Goal: Task Accomplishment & Management: Use online tool/utility

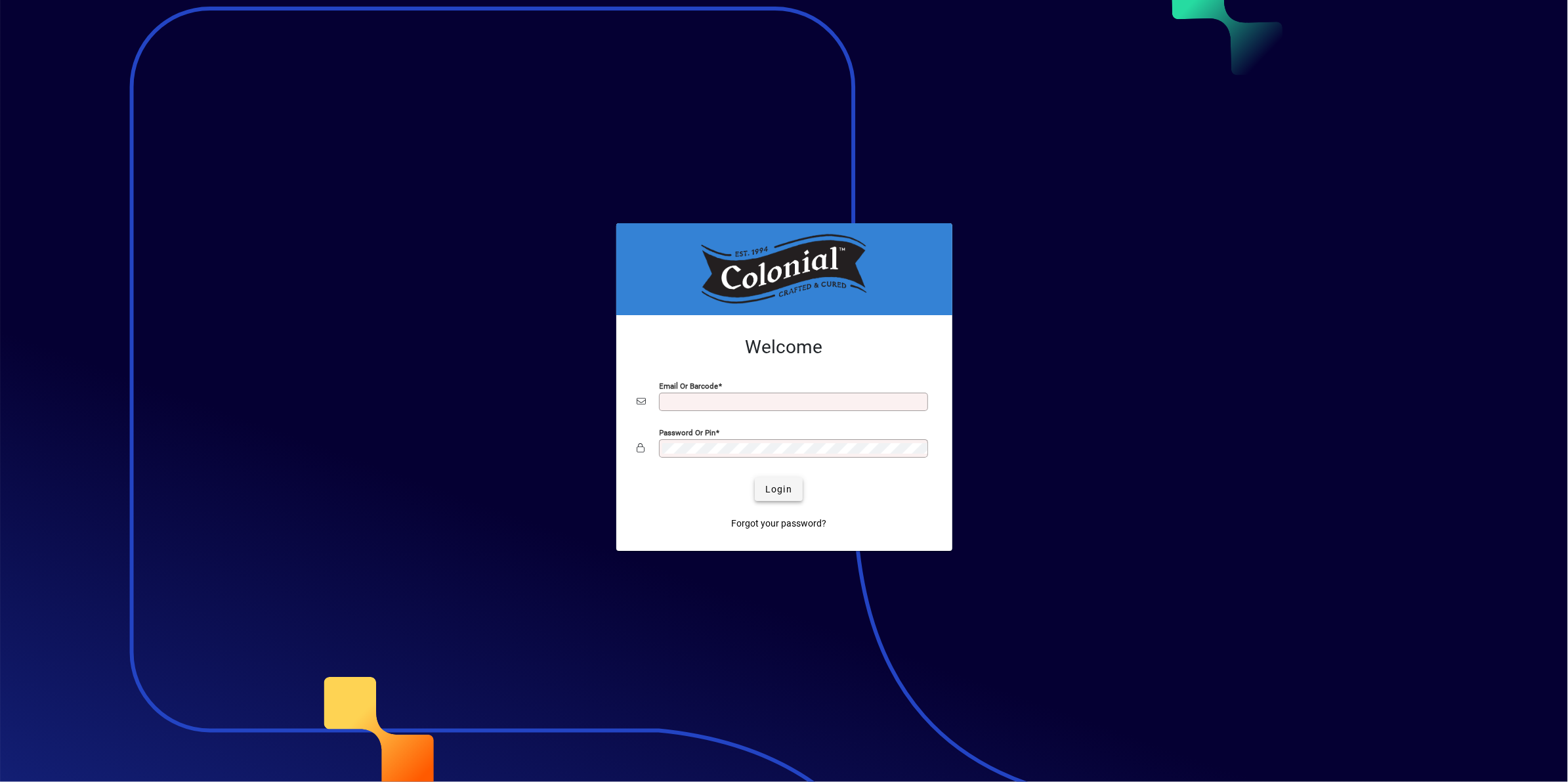
type input "**********"
click at [781, 483] on span "Login" at bounding box center [778, 489] width 27 height 14
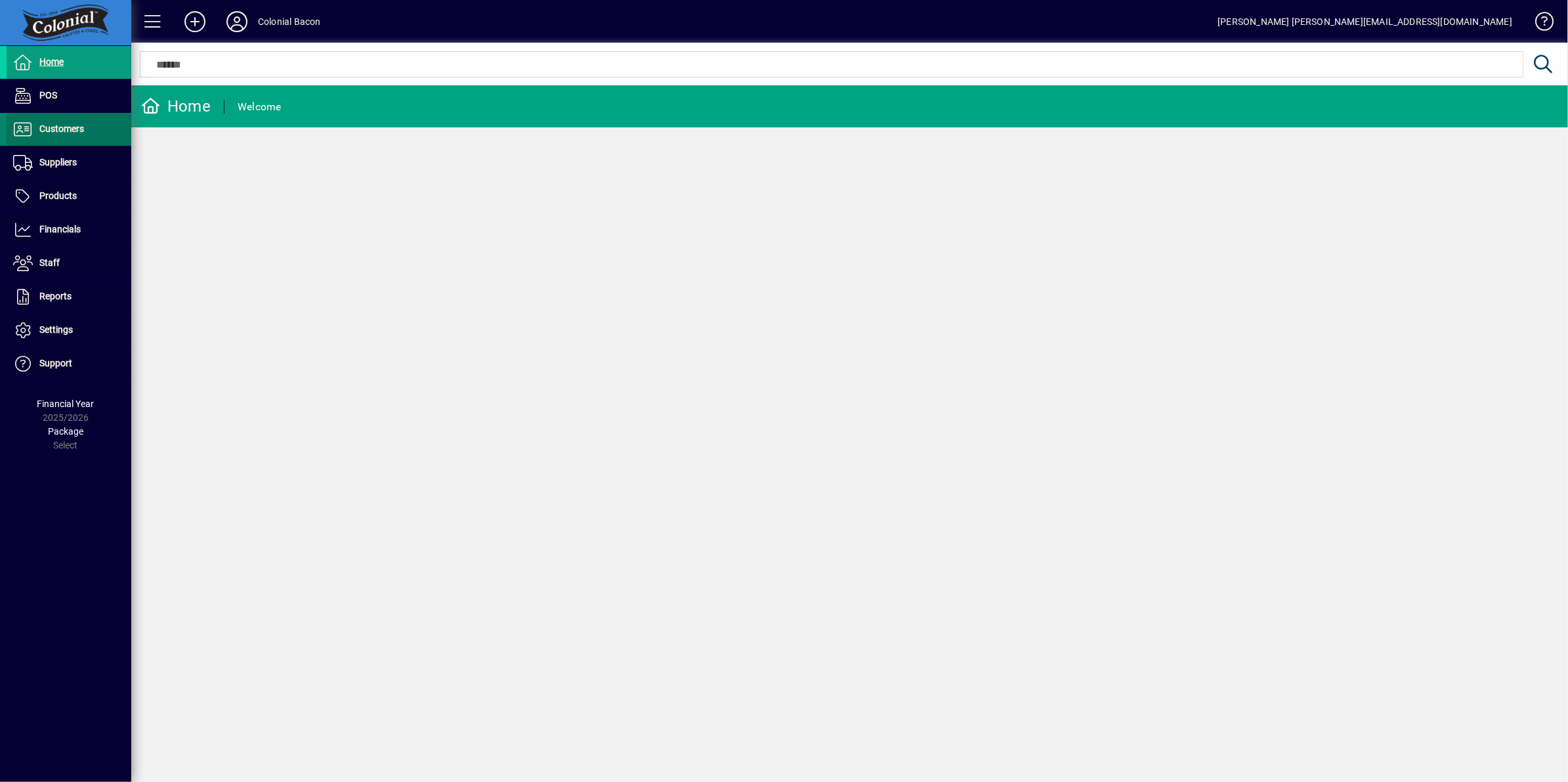
click at [79, 126] on span "Customers" at bounding box center [61, 129] width 45 height 11
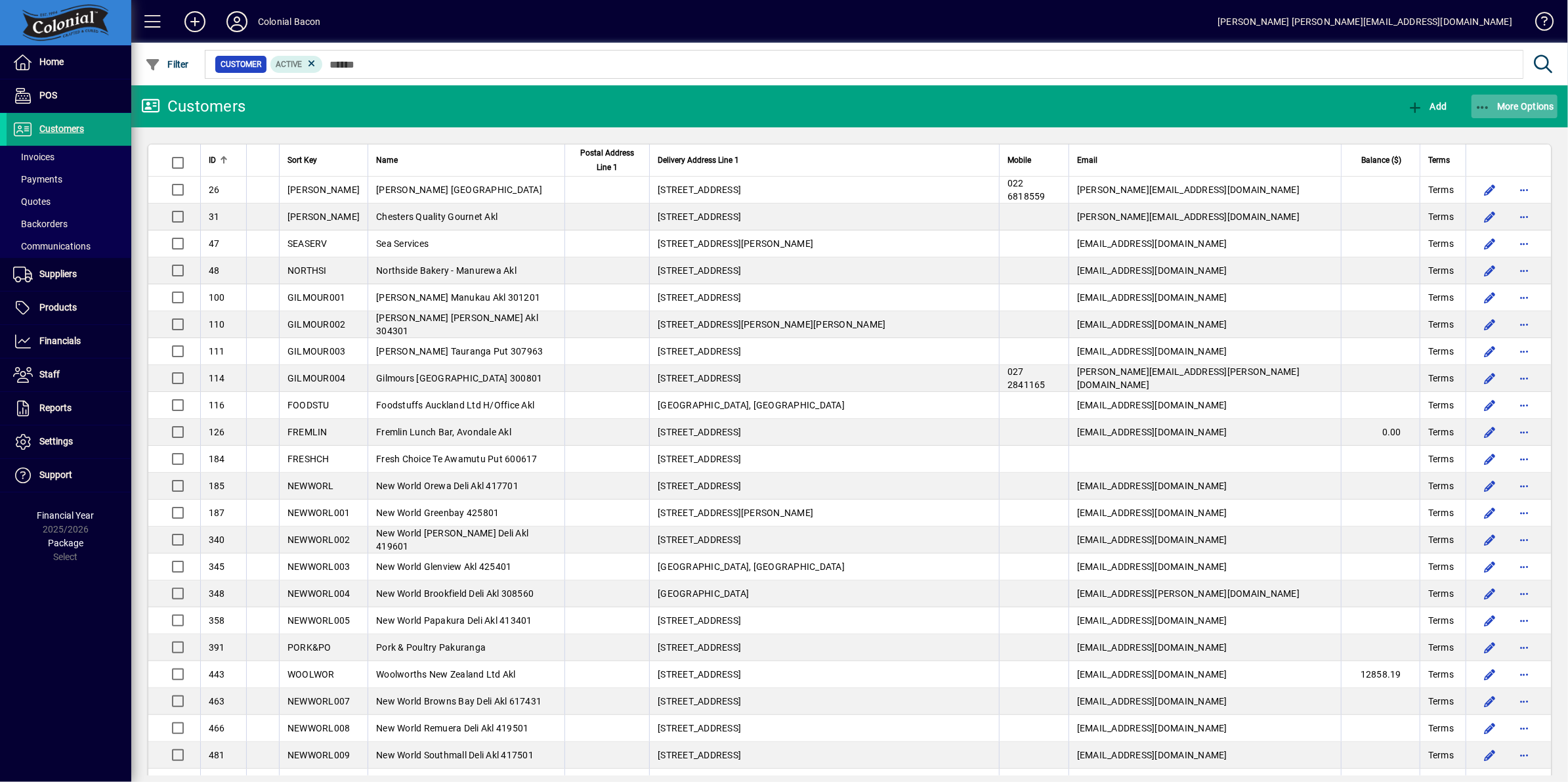
click at [1541, 99] on span "button" at bounding box center [1516, 107] width 87 height 32
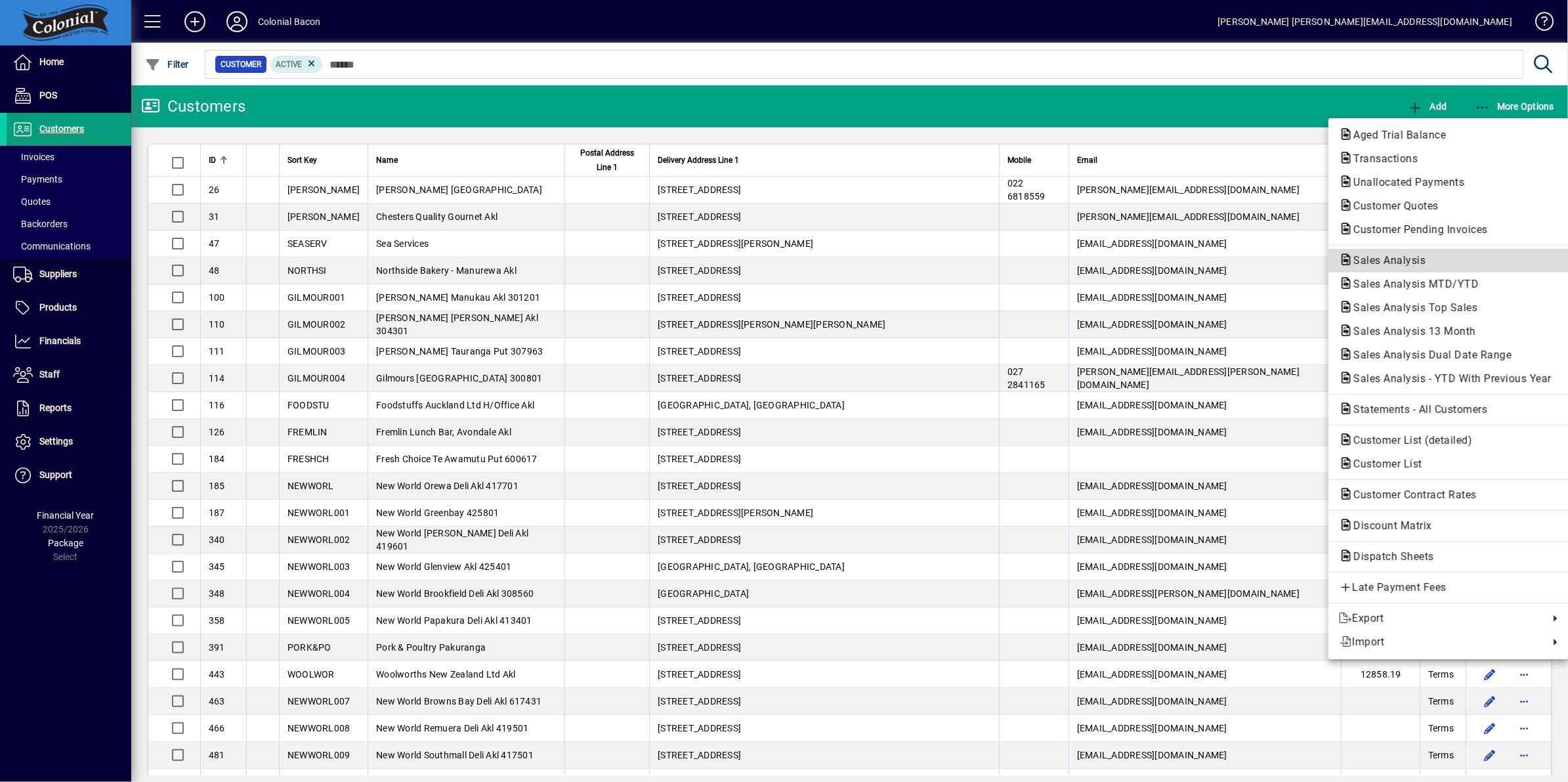
click at [1444, 252] on span "Sales Analysis" at bounding box center [1449, 260] width 220 height 16
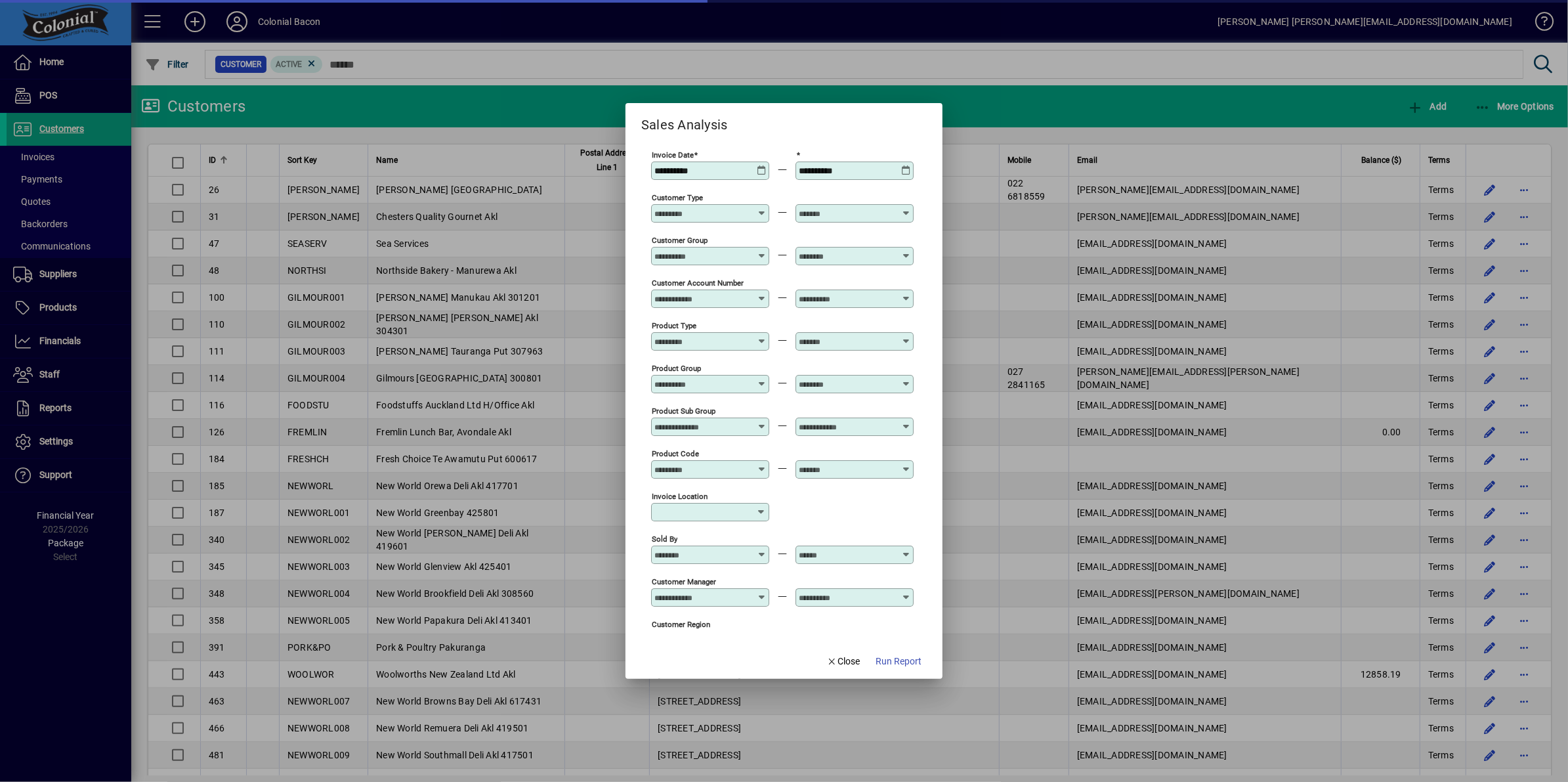
type input "**********"
click at [908, 656] on span "Run Report" at bounding box center [899, 661] width 46 height 14
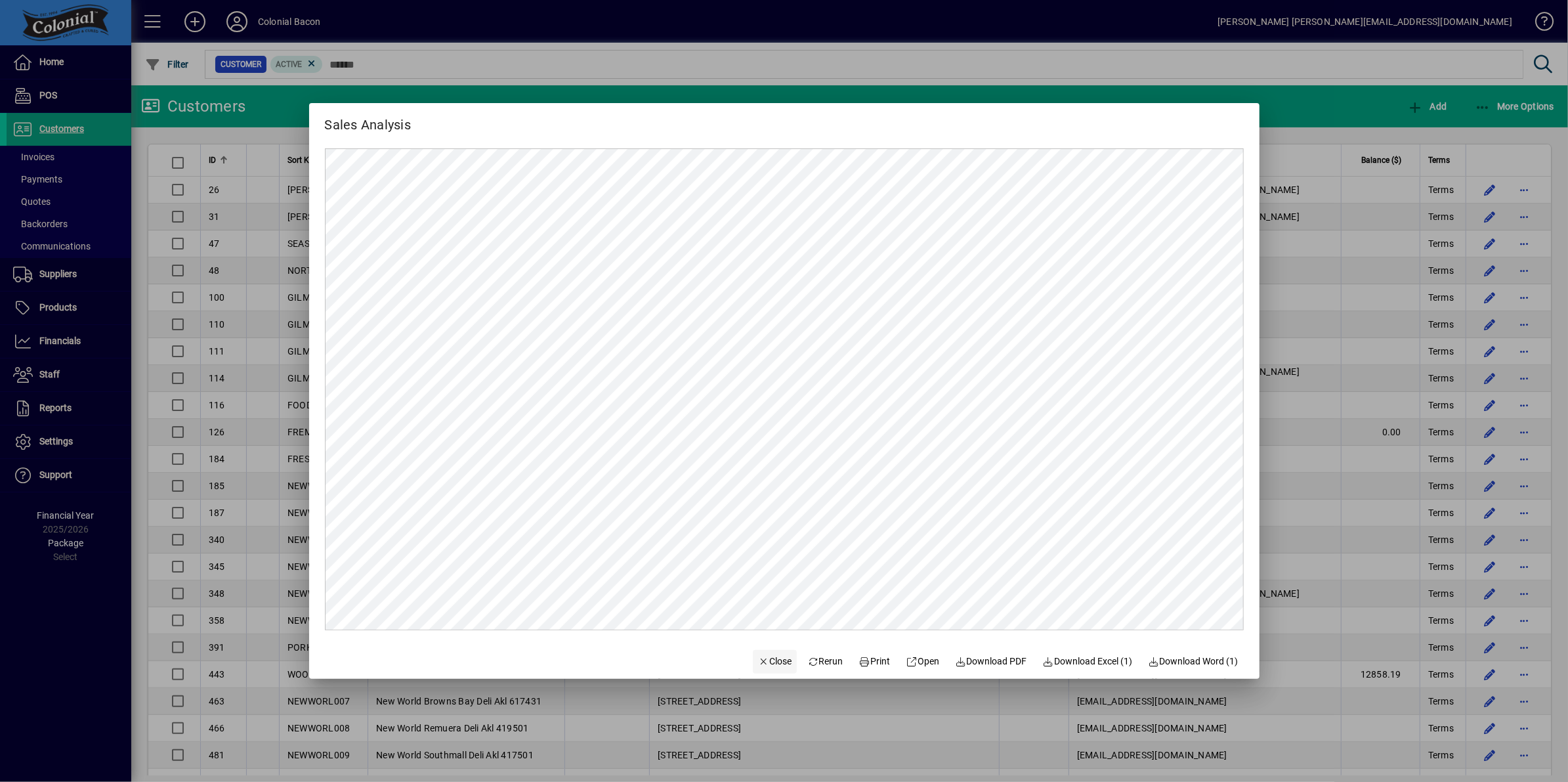
click at [774, 656] on span "Close" at bounding box center [775, 661] width 34 height 14
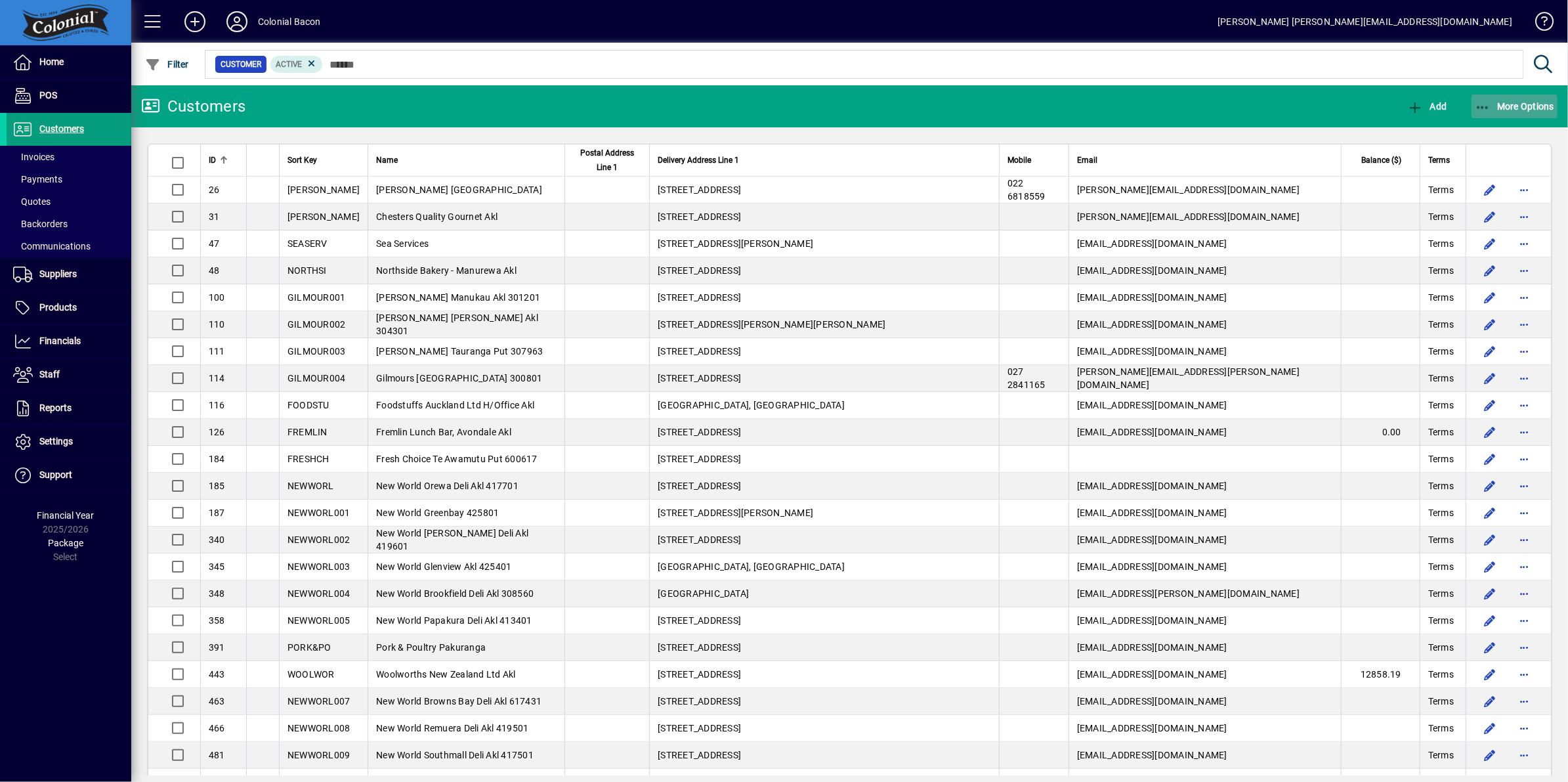
click at [1516, 114] on span "button" at bounding box center [1516, 107] width 87 height 32
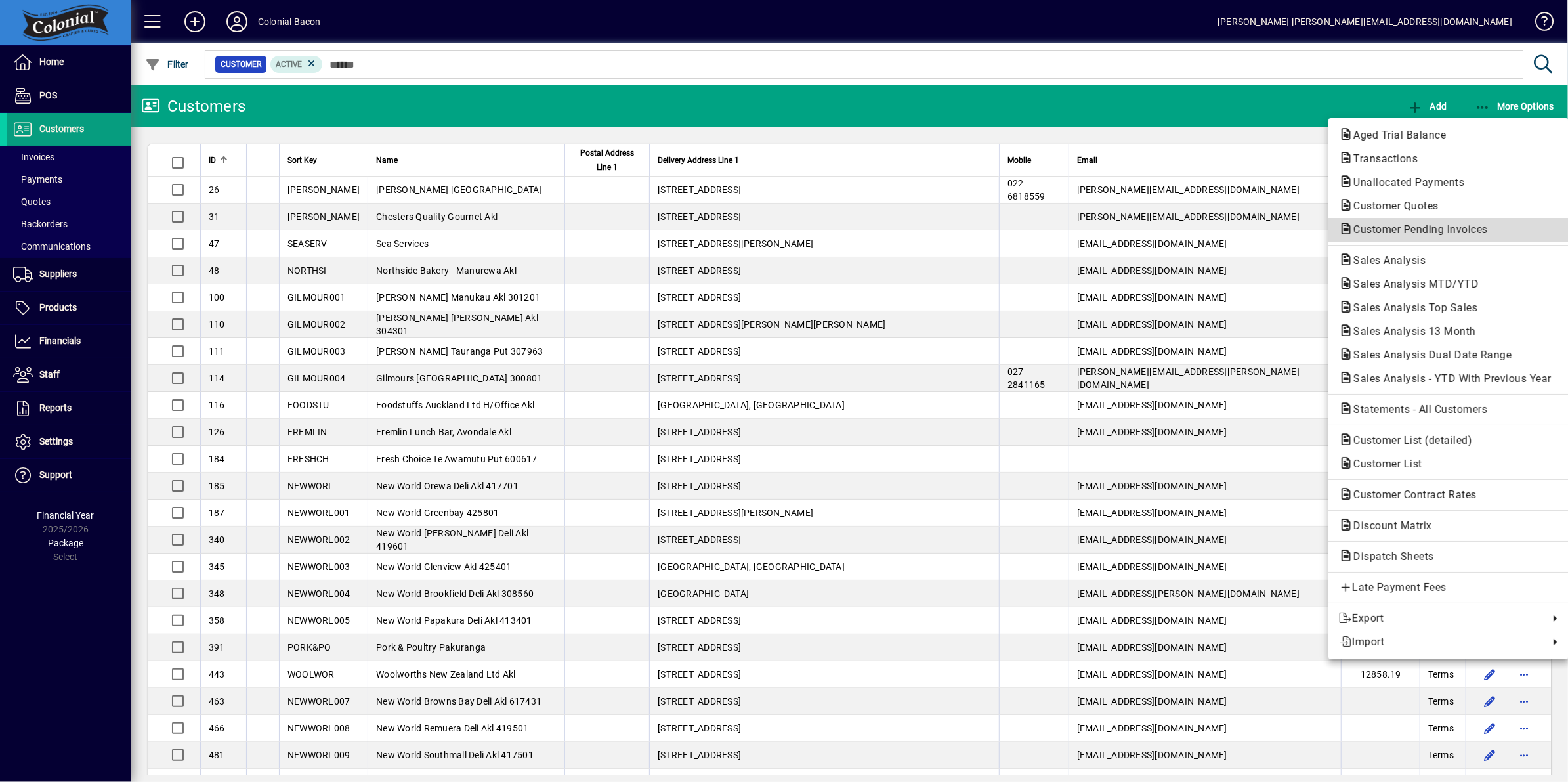
click at [1412, 233] on span "Customer Pending Invoices" at bounding box center [1417, 230] width 155 height 13
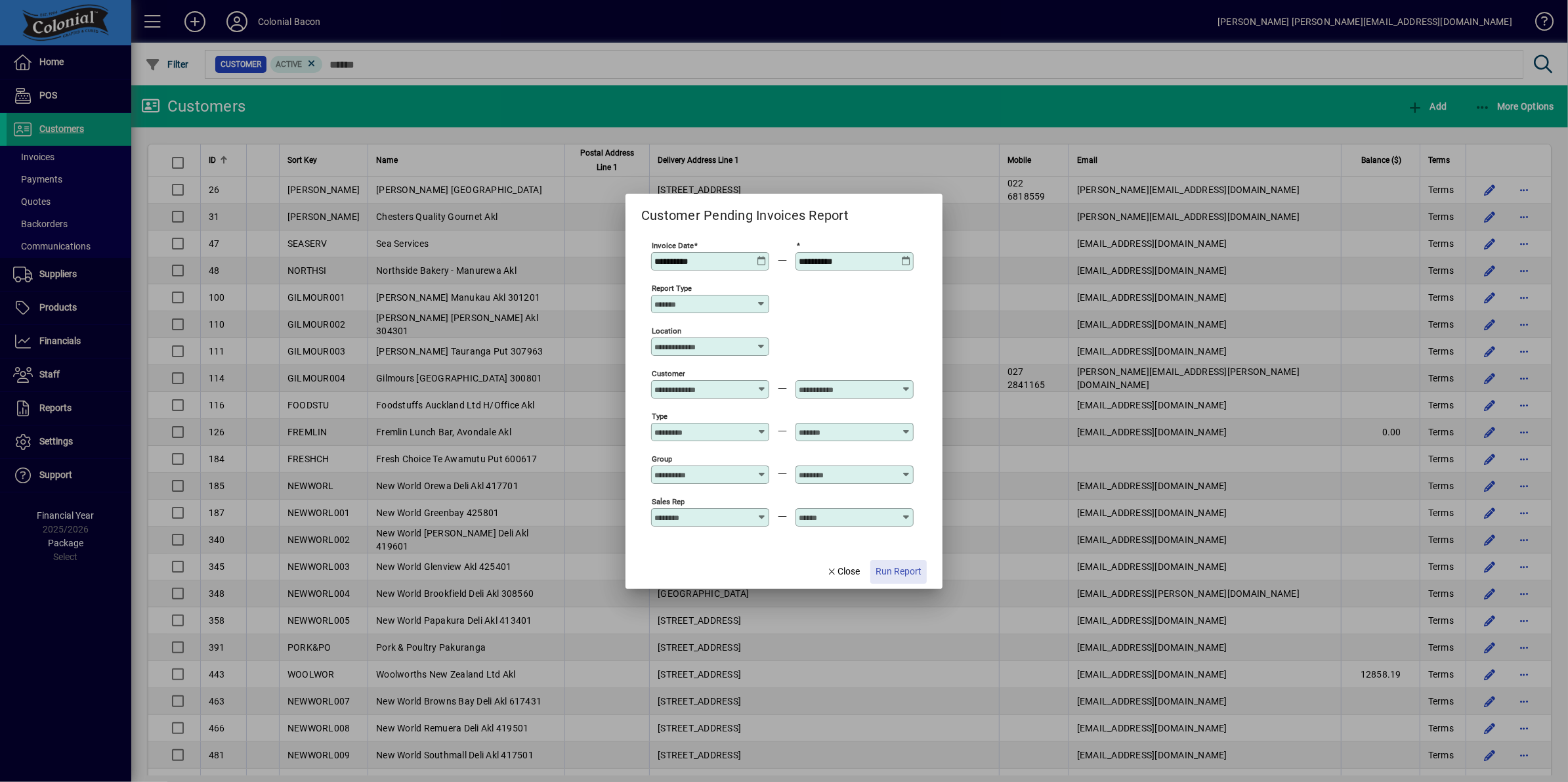
click at [889, 574] on span "Run Report" at bounding box center [899, 571] width 46 height 14
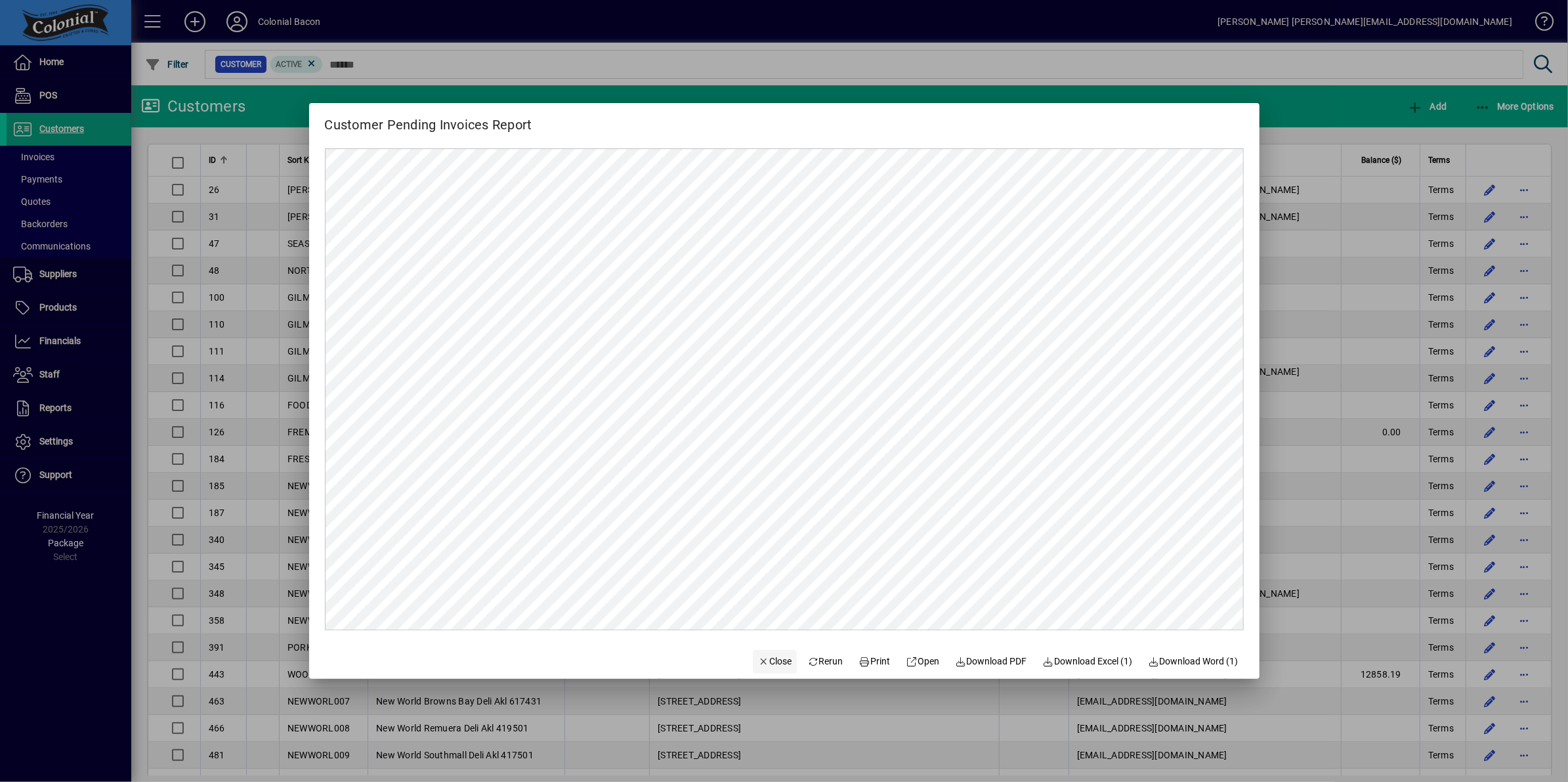
click at [767, 663] on span "Close" at bounding box center [775, 661] width 34 height 14
